Goal: Subscribe to service/newsletter

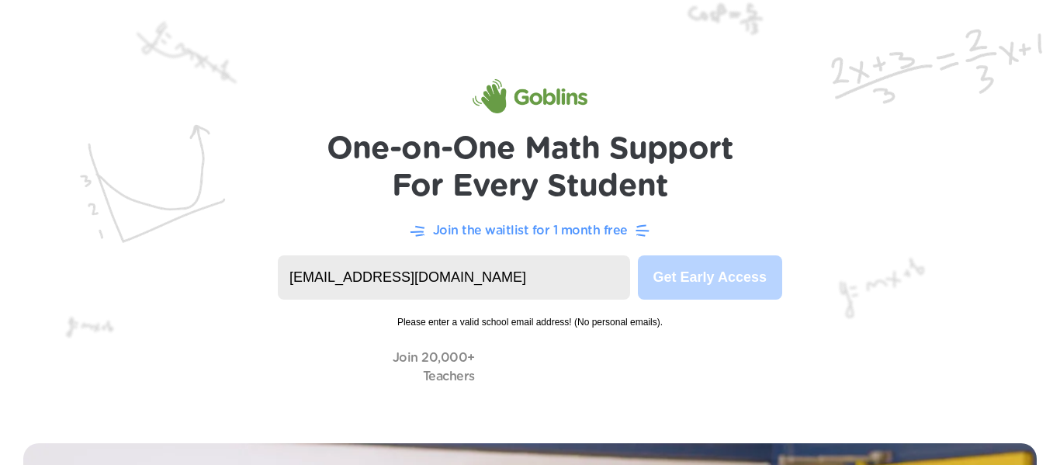
click at [398, 288] on input "[EMAIL_ADDRESS][DOMAIN_NAME]" at bounding box center [454, 277] width 352 height 44
click at [362, 279] on input "[EMAIL_ADDRESS][DOMAIN_NAME]" at bounding box center [454, 277] width 352 height 44
click at [356, 283] on input "[EMAIL_ADDRESS][DOMAIN_NAME]" at bounding box center [454, 277] width 352 height 44
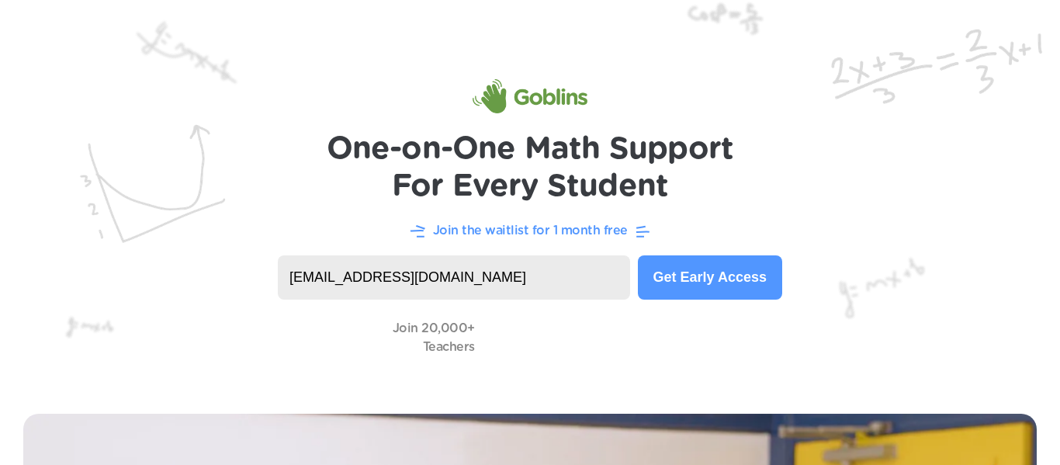
type input "[EMAIL_ADDRESS][DOMAIN_NAME]"
click at [744, 262] on button "Get Early Access" at bounding box center [710, 277] width 144 height 44
